Goal: Navigation & Orientation: Find specific page/section

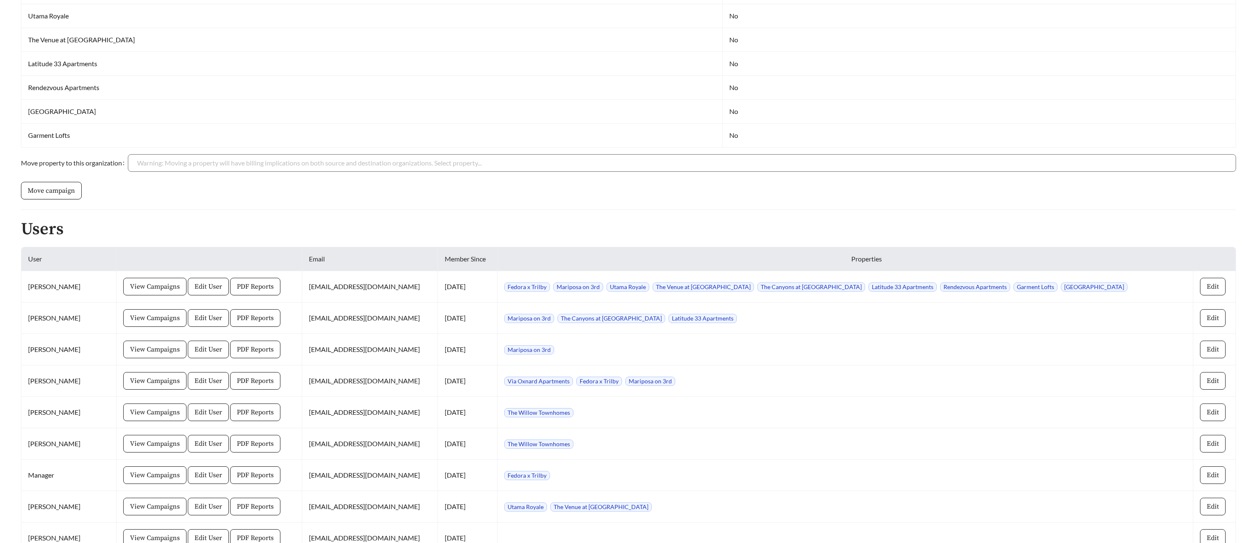
scroll to position [291, 0]
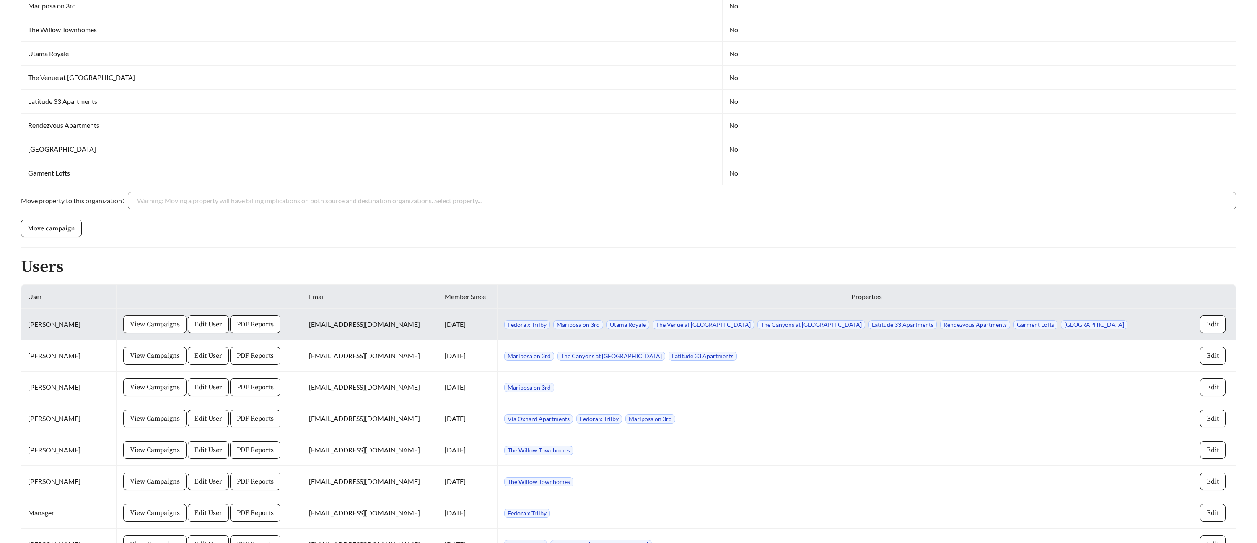
drag, startPoint x: 123, startPoint y: 314, endPoint x: 125, endPoint y: 319, distance: 5.3
click at [123, 315] on td "View Campaigns Edit User PDF Reports" at bounding box center [210, 324] width 186 height 31
click at [130, 319] on span "View Campaigns" at bounding box center [155, 324] width 50 height 10
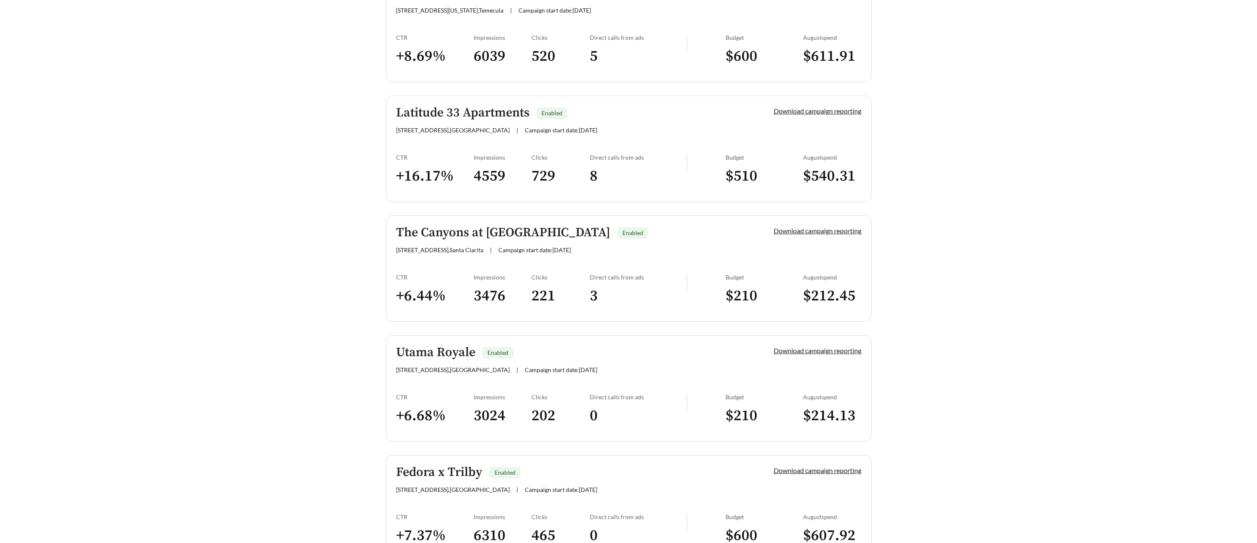
scroll to position [581, 0]
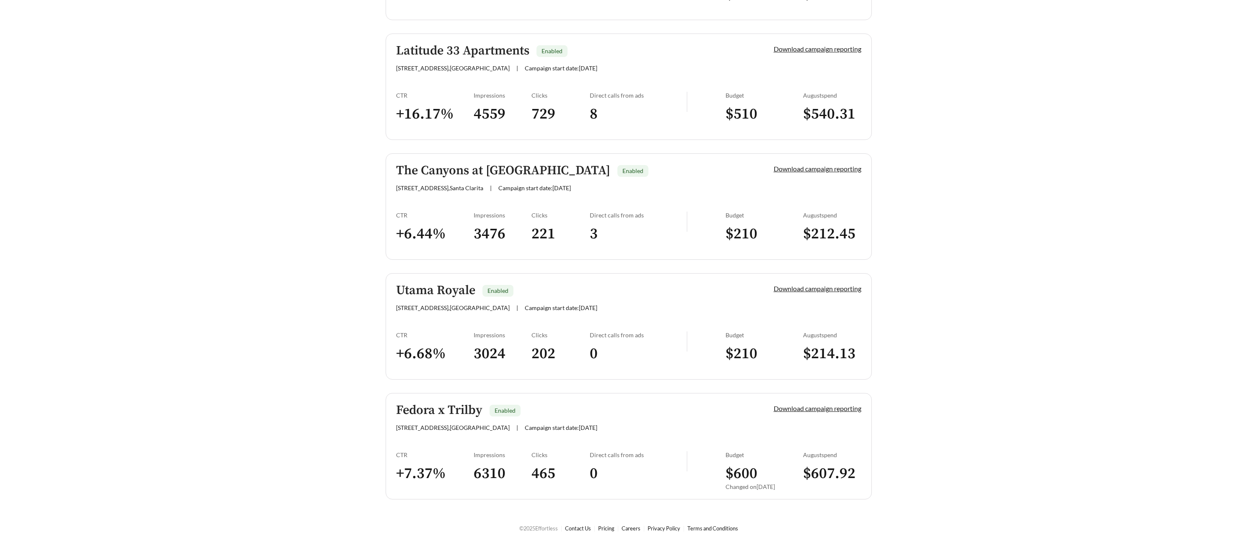
click at [452, 290] on h5 "Utama Royale" at bounding box center [435, 291] width 79 height 14
